Goal: Task Accomplishment & Management: Use online tool/utility

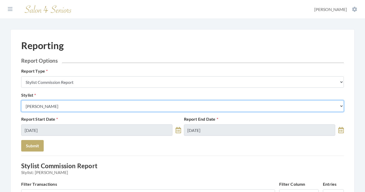
select select "43"
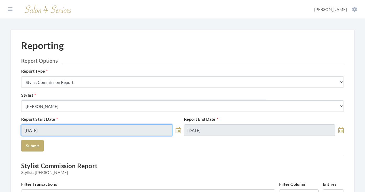
click at [68, 129] on input "09/15/2025" at bounding box center [96, 130] width 151 height 12
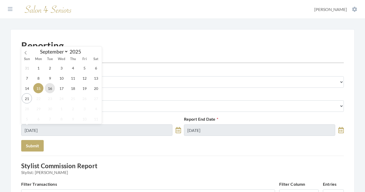
click at [52, 89] on span "16" at bounding box center [50, 88] width 10 height 10
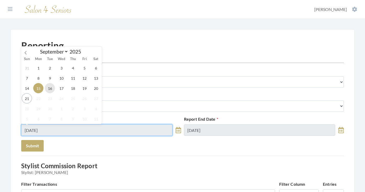
type input "[DATE]"
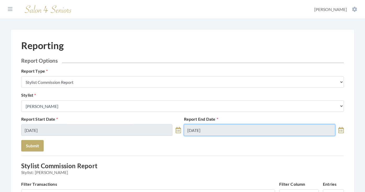
click at [214, 131] on input "09/21/2025" at bounding box center [259, 130] width 151 height 12
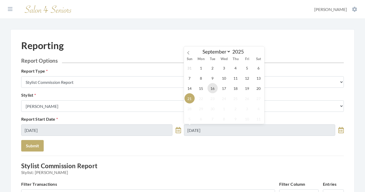
click at [213, 84] on span "16" at bounding box center [212, 88] width 10 height 10
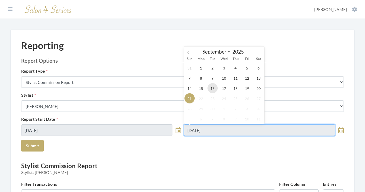
type input "[DATE]"
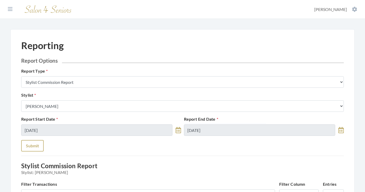
click at [28, 146] on button "Submit" at bounding box center [32, 146] width 22 height 12
click at [13, 9] on button at bounding box center [10, 9] width 8 height 6
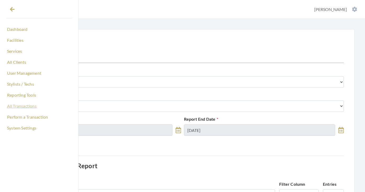
click at [18, 105] on link "All Transactions" at bounding box center [39, 106] width 66 height 9
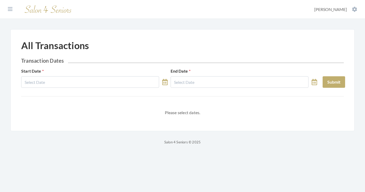
select select "8"
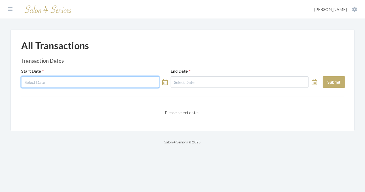
click at [82, 83] on input "text" at bounding box center [90, 82] width 138 height 12
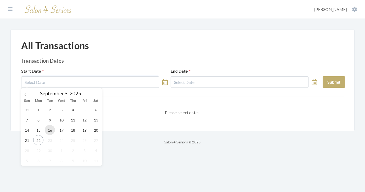
click at [49, 133] on span "16" at bounding box center [50, 130] width 10 height 10
type input "[DATE]"
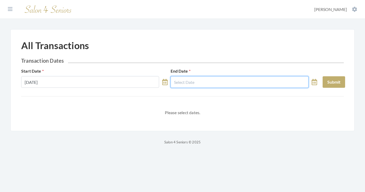
click at [200, 82] on input "text" at bounding box center [239, 82] width 138 height 12
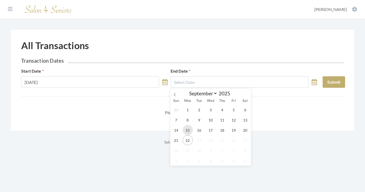
click at [192, 129] on span "15" at bounding box center [187, 130] width 10 height 10
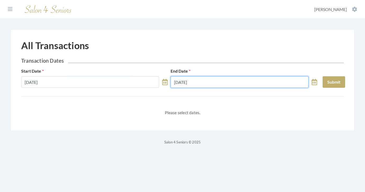
click at [201, 86] on input "09/15/2025" at bounding box center [239, 82] width 138 height 12
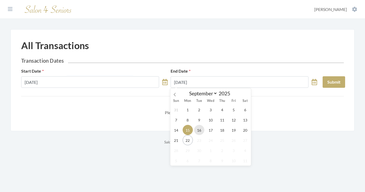
click at [200, 131] on span "16" at bounding box center [199, 130] width 10 height 10
type input "[DATE]"
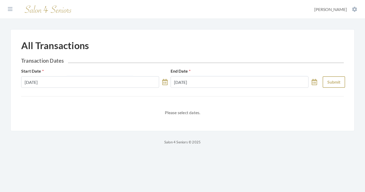
click at [332, 84] on button "Submit" at bounding box center [333, 82] width 22 height 12
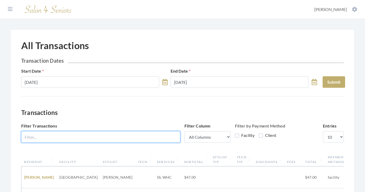
click at [126, 136] on input "Filter Transactions" at bounding box center [100, 137] width 159 height 12
type input "say"
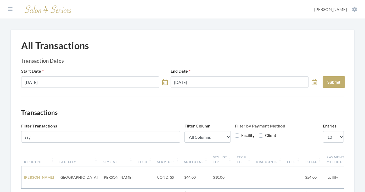
drag, startPoint x: 36, startPoint y: 191, endPoint x: 38, endPoint y: 175, distance: 16.3
click at [38, 175] on link "Mary Smyly" at bounding box center [39, 177] width 30 height 4
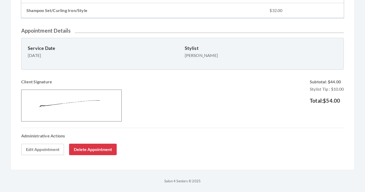
scroll to position [147, 0]
click at [51, 144] on link "Edit Appointment" at bounding box center [42, 150] width 43 height 12
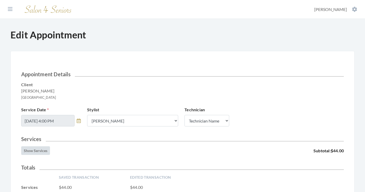
scroll to position [102, 0]
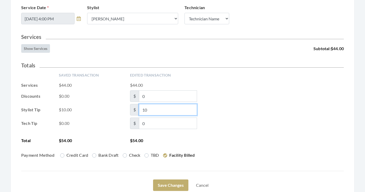
drag, startPoint x: 158, startPoint y: 110, endPoint x: 135, endPoint y: 110, distance: 23.0
click at [135, 110] on span "$ 10" at bounding box center [163, 110] width 67 height 12
type input "0"
click at [238, 120] on div "Tech Tip $0.00 $ 0" at bounding box center [182, 124] width 322 height 12
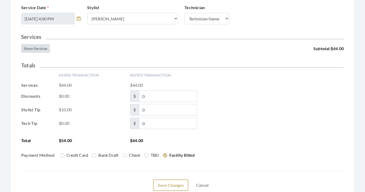
click at [165, 186] on button "Save Changes" at bounding box center [170, 186] width 35 height 12
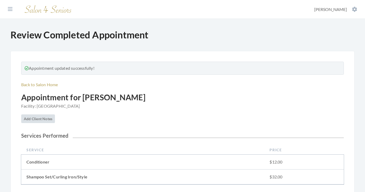
click at [12, 13] on section "Dashboard Facilities Services All Clients User Management Stylists / Techs Repo…" at bounding box center [182, 9] width 365 height 19
click at [11, 10] on icon at bounding box center [10, 9] width 5 height 5
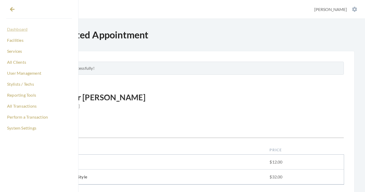
click at [19, 28] on link "Dashboard" at bounding box center [39, 29] width 66 height 9
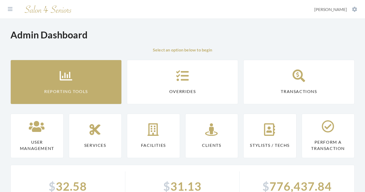
click at [80, 84] on link "Reporting Tools" at bounding box center [65, 82] width 111 height 44
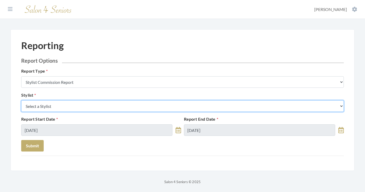
click at [87, 104] on select "Select a Stylist Alaina Krumm Alisha Teasley Anna White Ashley Venable Cassie B…" at bounding box center [182, 106] width 322 height 12
select select "43"
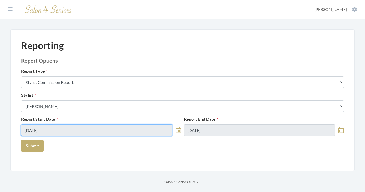
click at [57, 133] on input "09/22/2025" at bounding box center [96, 130] width 151 height 12
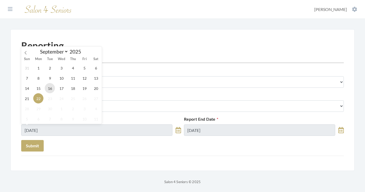
click at [49, 88] on span "16" at bounding box center [50, 88] width 10 height 10
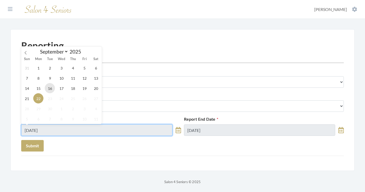
type input "[DATE]"
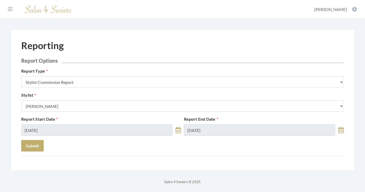
click at [197, 136] on div "Report Start Date 09/16/2025 Report End Date 09/22/2025" at bounding box center [182, 128] width 325 height 24
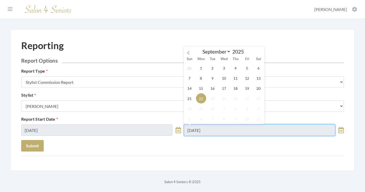
click at [203, 129] on input "09/22/2025" at bounding box center [259, 130] width 151 height 12
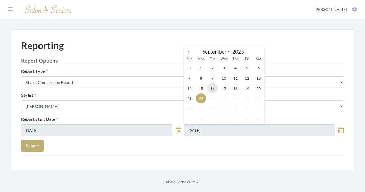
click at [209, 90] on span "16" at bounding box center [212, 88] width 10 height 10
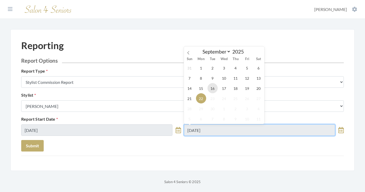
type input "[DATE]"
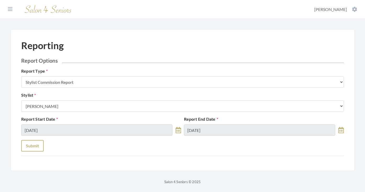
click at [34, 146] on button "Submit" at bounding box center [32, 146] width 22 height 12
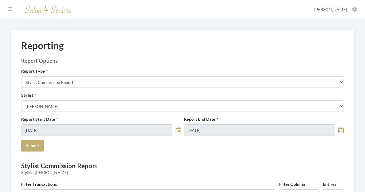
scroll to position [0, 0]
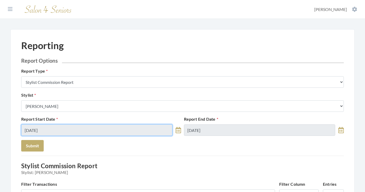
click at [73, 129] on input "[DATE]" at bounding box center [96, 130] width 151 height 12
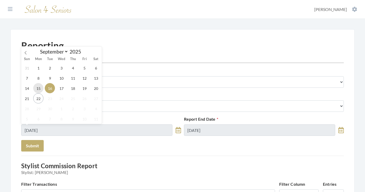
click at [42, 88] on span "15" at bounding box center [38, 88] width 10 height 10
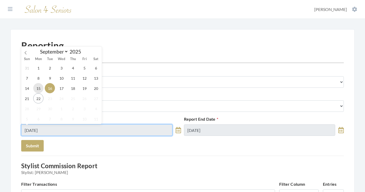
type input "[DATE]"
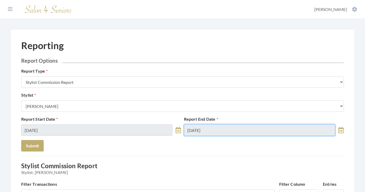
click at [218, 129] on input "[DATE]" at bounding box center [259, 130] width 151 height 12
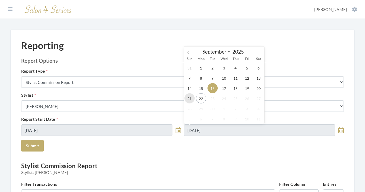
click at [192, 99] on span "21" at bounding box center [189, 98] width 10 height 10
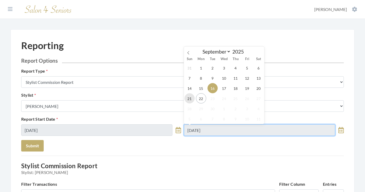
type input "[DATE]"
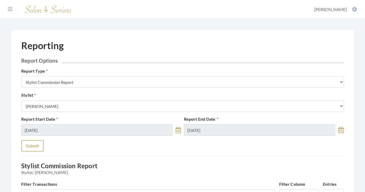
click at [42, 142] on button "Submit" at bounding box center [32, 146] width 22 height 12
